Goal: Task Accomplishment & Management: Use online tool/utility

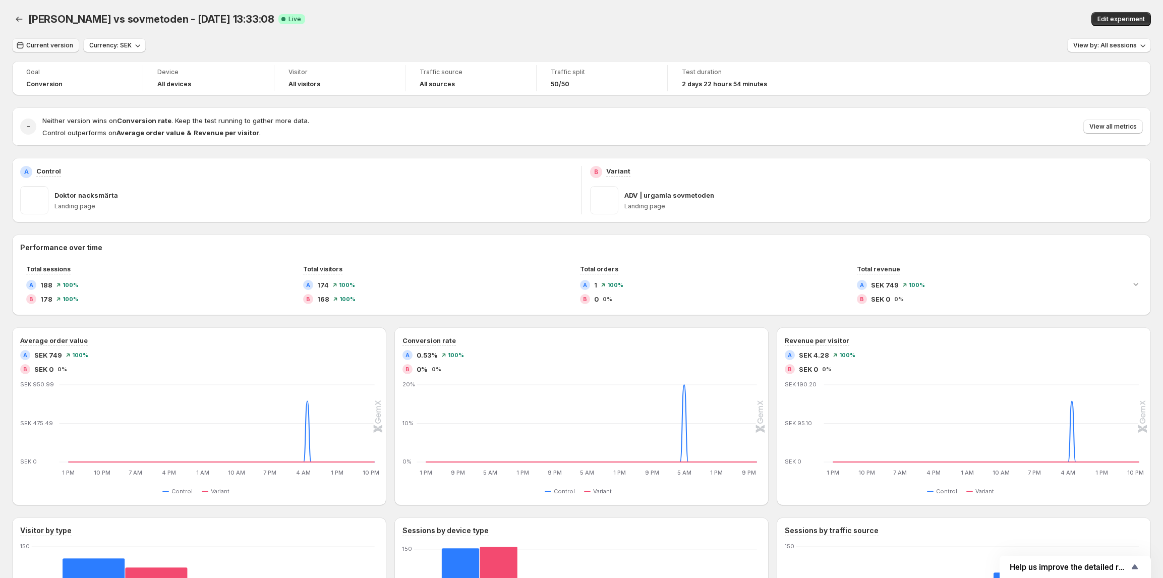
click at [41, 44] on span "Current version" at bounding box center [49, 45] width 47 height 8
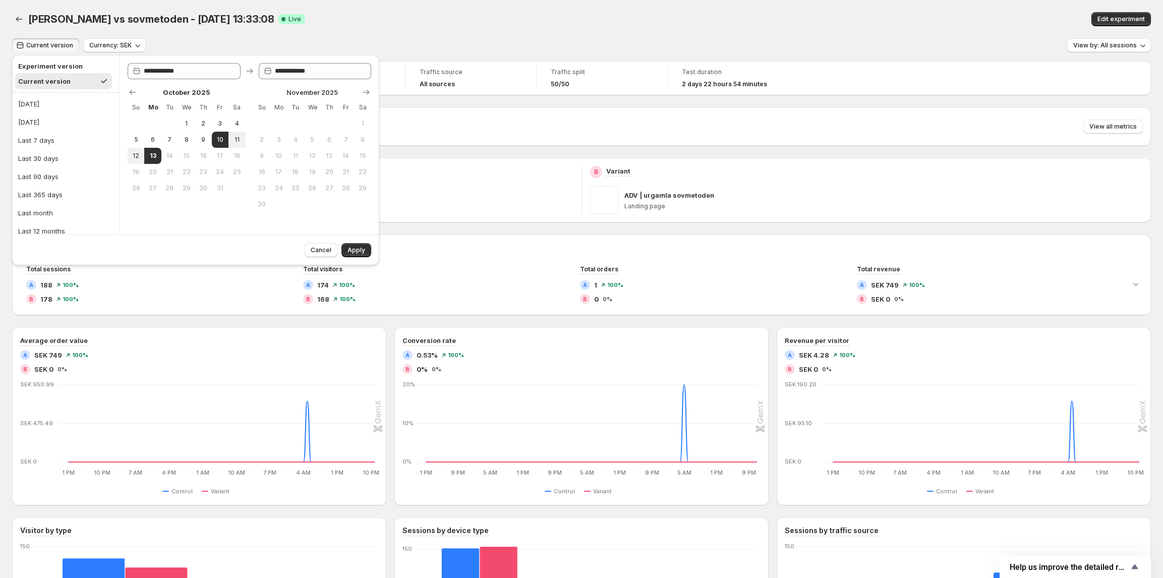
click at [548, 42] on div "Current version Currency: SEK View by: All sessions" at bounding box center [581, 45] width 1139 height 15
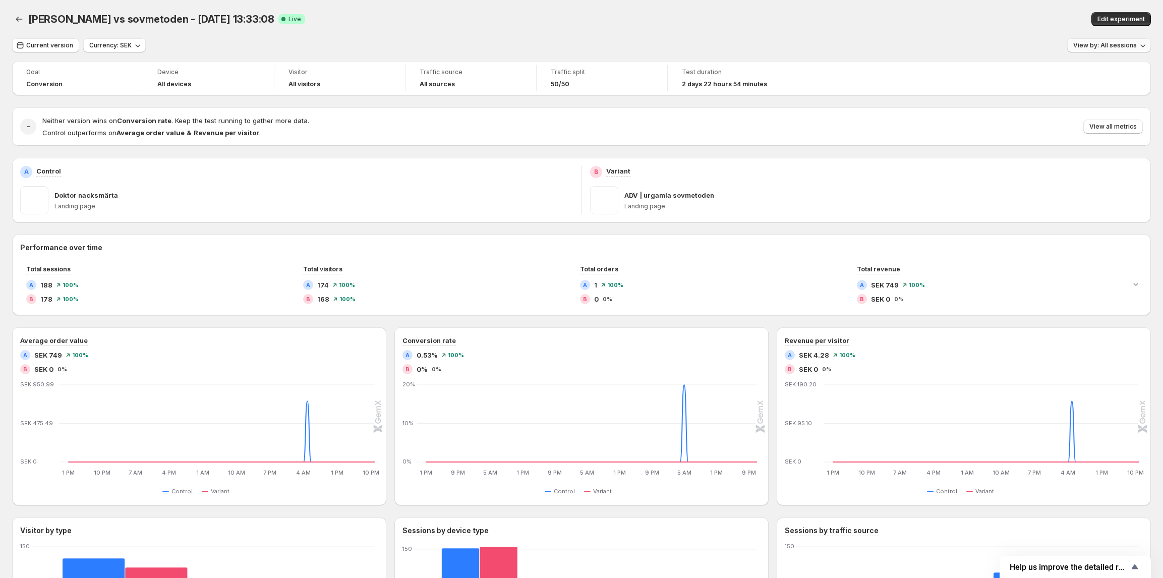
click at [1077, 43] on button "View by: All sessions" at bounding box center [1110, 45] width 84 height 14
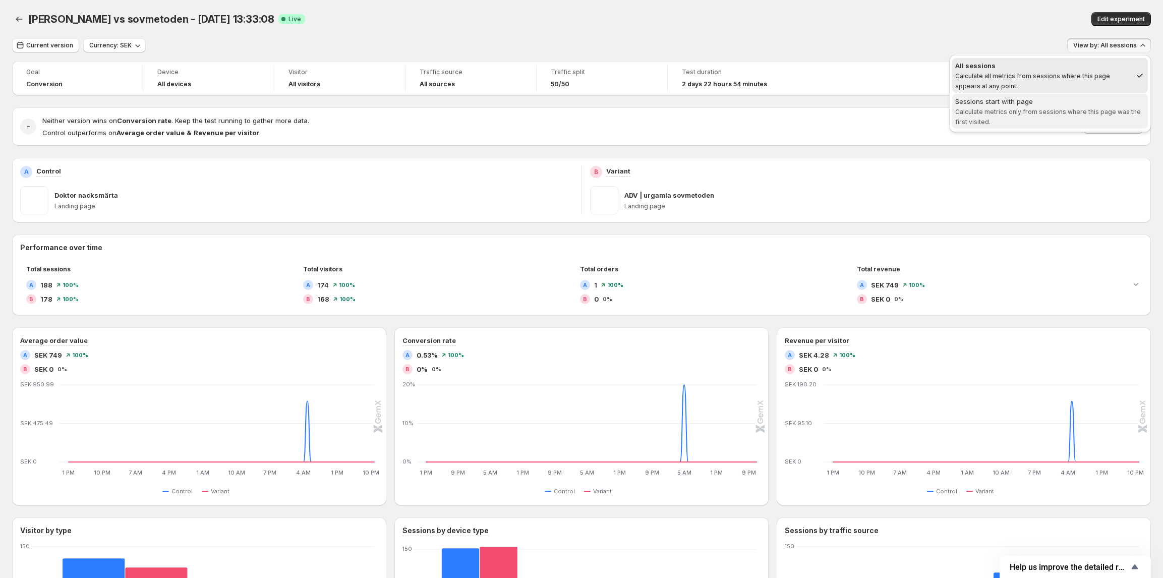
click at [1029, 105] on div "Sessions start with page" at bounding box center [1051, 101] width 190 height 10
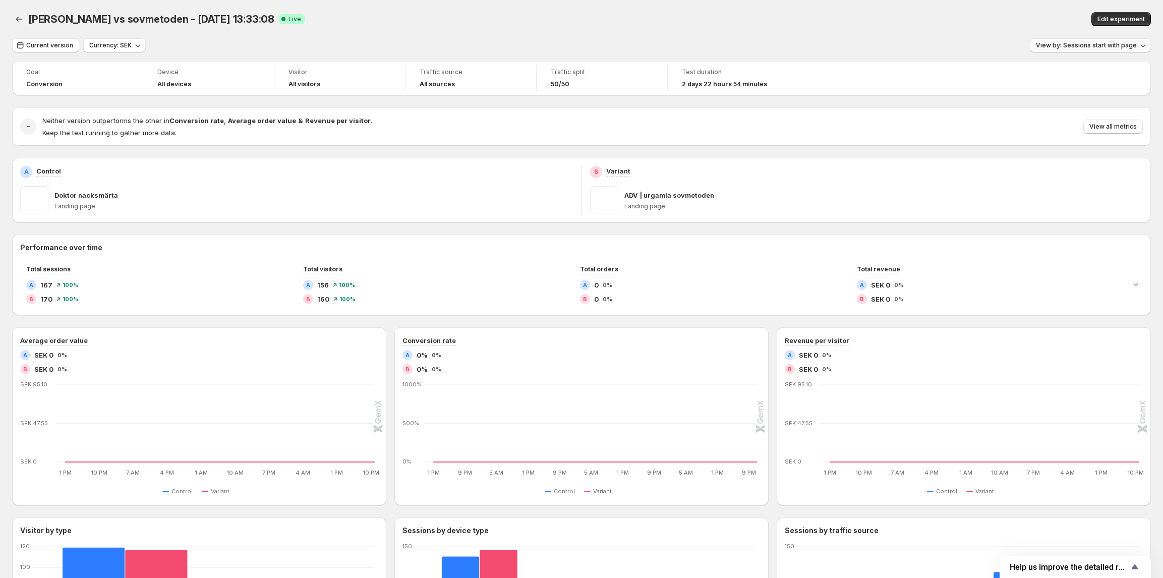
click at [1066, 49] on span "View by: Sessions start with page" at bounding box center [1086, 45] width 101 height 8
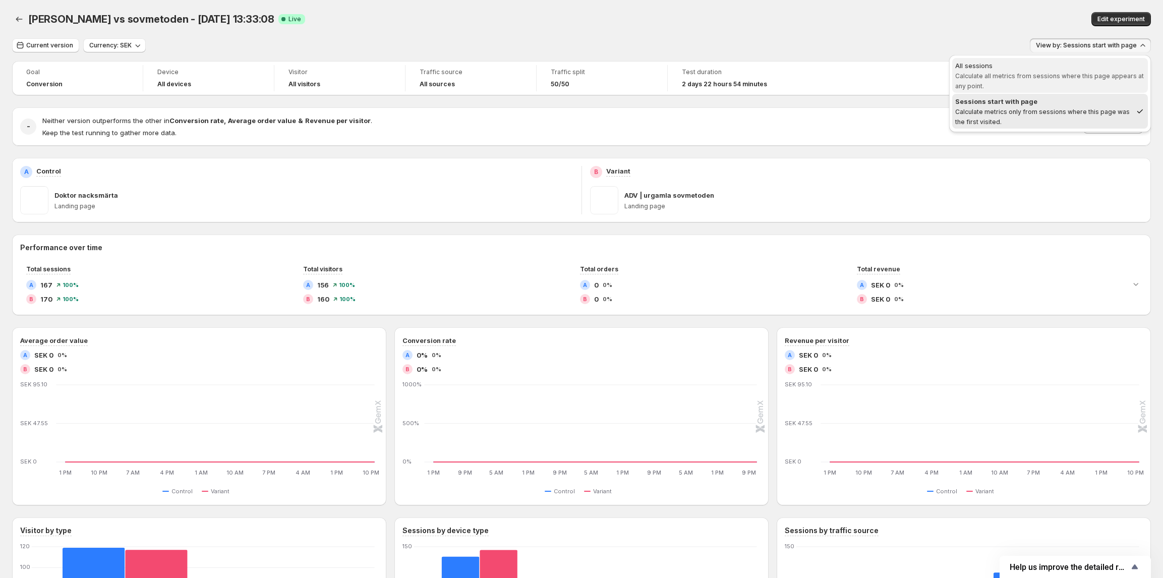
click at [1048, 75] on span "Calculate all metrics from sessions where this page appears at any point." at bounding box center [1050, 81] width 189 height 18
